Goal: Check status: Check status

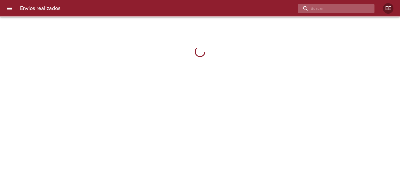
click at [348, 9] on input "buscar" at bounding box center [331, 8] width 67 height 9
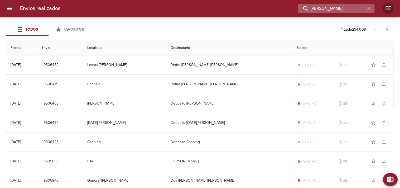
type input "[PERSON_NAME]"
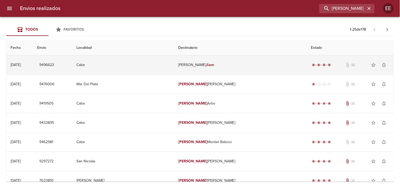
click at [214, 64] on em "Jiam" at bounding box center [210, 64] width 8 height 4
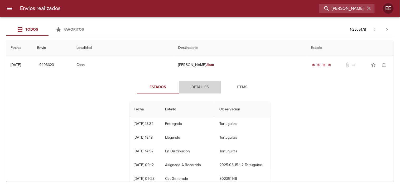
click at [201, 90] on button "Detalles" at bounding box center [200, 87] width 42 height 13
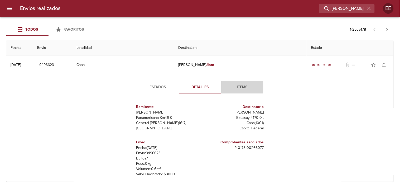
click at [244, 86] on span "Items" at bounding box center [242, 87] width 36 height 7
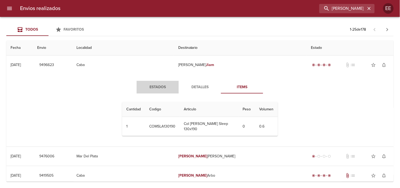
click at [159, 87] on span "Estados" at bounding box center [158, 87] width 36 height 7
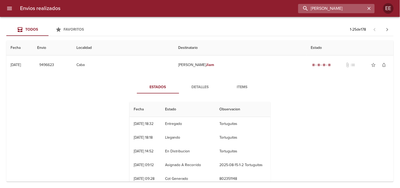
drag, startPoint x: 353, startPoint y: 9, endPoint x: 322, endPoint y: 8, distance: 30.8
click at [322, 8] on input "[PERSON_NAME]" at bounding box center [331, 8] width 67 height 9
click at [316, 8] on input "[PERSON_NAME]" at bounding box center [331, 8] width 67 height 9
drag, startPoint x: 340, startPoint y: 8, endPoint x: 299, endPoint y: 9, distance: 40.6
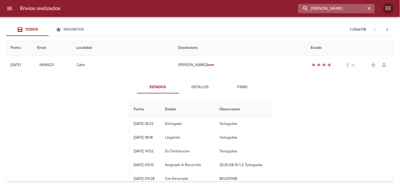
click at [299, 9] on input "[PERSON_NAME]" at bounding box center [331, 8] width 67 height 9
paste input "[PERSON_NAME]"
type input "[PERSON_NAME]"
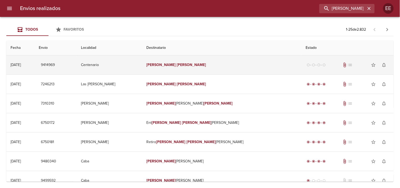
click at [208, 62] on td "[PERSON_NAME]" at bounding box center [221, 64] width 159 height 19
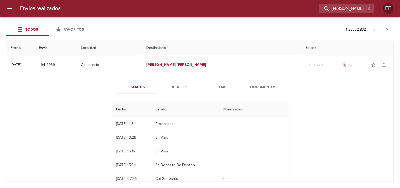
click at [178, 84] on span "Detalles" at bounding box center [179, 87] width 36 height 7
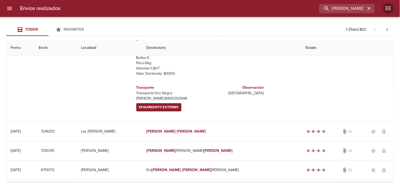
scroll to position [29, 0]
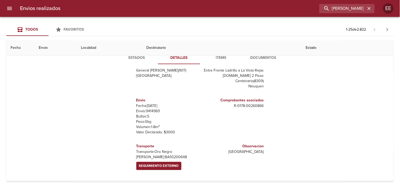
click at [140, 59] on span "Estados" at bounding box center [137, 58] width 36 height 7
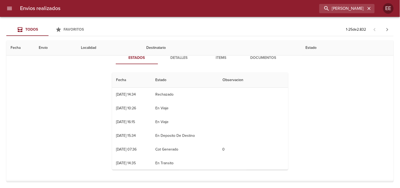
scroll to position [0, 0]
click at [169, 61] on span "Detalles" at bounding box center [179, 58] width 36 height 7
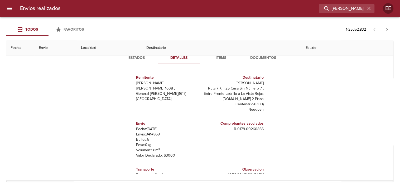
click at [217, 57] on span "Items" at bounding box center [221, 58] width 36 height 7
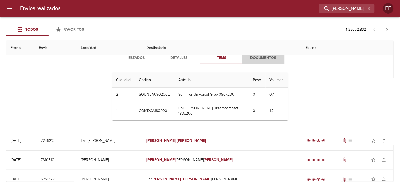
click at [250, 57] on span "Documentos" at bounding box center [263, 58] width 36 height 7
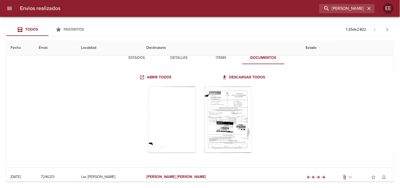
click at [136, 57] on span "Estados" at bounding box center [137, 58] width 36 height 7
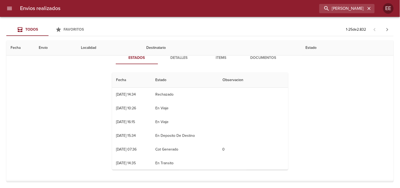
click at [175, 58] on span "Detalles" at bounding box center [179, 58] width 36 height 7
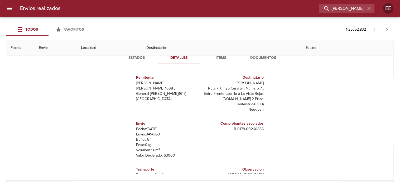
scroll to position [23, 0]
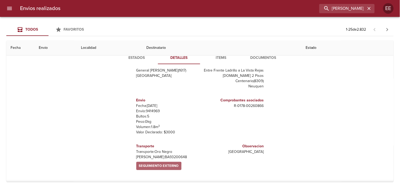
click at [153, 166] on span "Seguimiento Externo" at bounding box center [159, 166] width 40 height 6
drag, startPoint x: 143, startPoint y: 156, endPoint x: 167, endPoint y: 155, distance: 23.7
click at [167, 155] on p "[PERSON_NAME]: BA93200648" at bounding box center [167, 156] width 62 height 5
copy p "BA93200648"
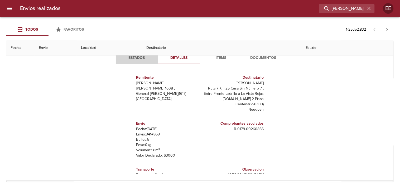
click at [140, 58] on span "Estados" at bounding box center [137, 58] width 36 height 7
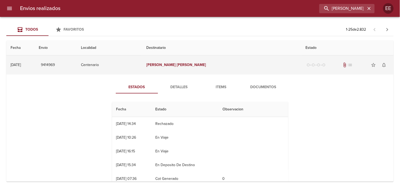
click at [142, 65] on td "Centenario" at bounding box center [109, 64] width 65 height 19
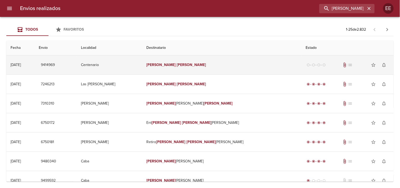
click at [142, 65] on td "Centenario" at bounding box center [110, 64] width 66 height 19
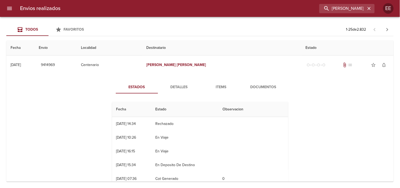
click at [176, 87] on span "Detalles" at bounding box center [179, 87] width 36 height 7
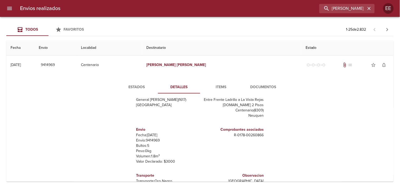
scroll to position [4, 0]
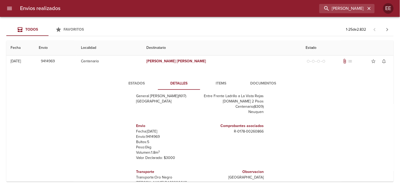
click at [261, 80] on span "Documentos" at bounding box center [263, 83] width 36 height 7
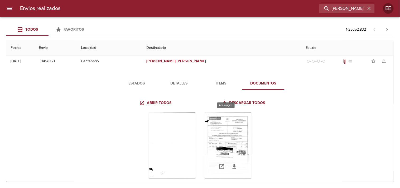
click at [225, 130] on div "Tabla de envíos del cliente" at bounding box center [227, 145] width 47 height 66
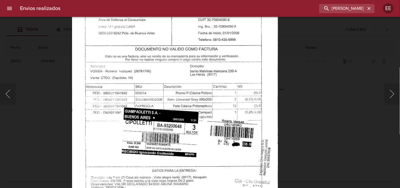
click at [199, 171] on img "Lightbox" at bounding box center [175, 99] width 206 height 293
click at [6, 94] on button "Anterior" at bounding box center [8, 93] width 16 height 21
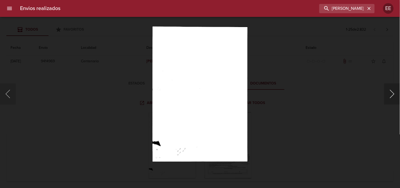
click at [390, 93] on button "Siguiente" at bounding box center [392, 93] width 16 height 21
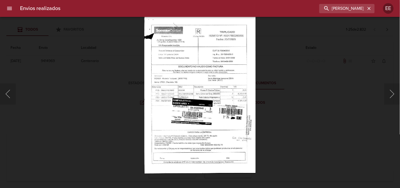
scroll to position [4, 0]
